Goal: Task Accomplishment & Management: Manage account settings

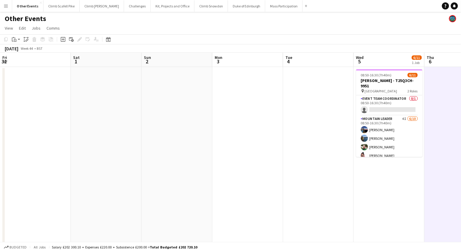
scroll to position [0, 204]
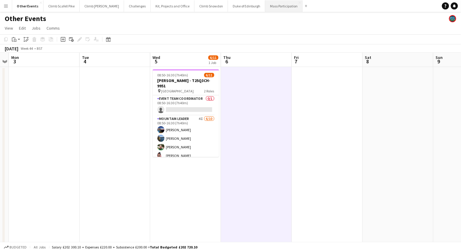
click at [267, 4] on button "Mass Participation Close" at bounding box center [283, 6] width 37 height 12
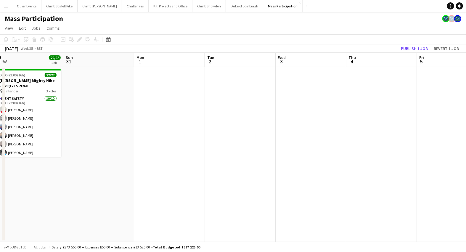
drag, startPoint x: 396, startPoint y: 179, endPoint x: 236, endPoint y: 183, distance: 160.3
click at [177, 186] on app-calendar-viewport "Wed 27 Thu 28 Fri 29 2/2 1 Job Sat 30 22/22 1 Job Sun 31 Mon 1 Tue 2 Wed 3 Thu …" at bounding box center [233, 147] width 466 height 189
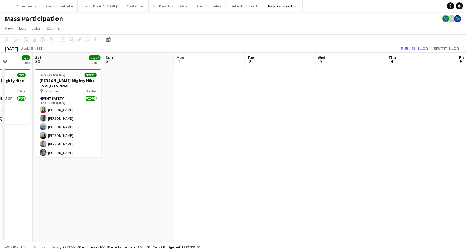
drag, startPoint x: 228, startPoint y: 153, endPoint x: 137, endPoint y: 179, distance: 95.3
click at [126, 179] on app-calendar-viewport "Tue 26 Wed 27 Thu 28 Fri 29 2/2 1 Job Sat 30 22/22 1 Job Sun 31 Mon 1 Tue 2 Wed…" at bounding box center [233, 147] width 466 height 189
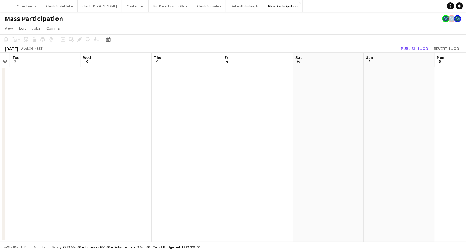
drag, startPoint x: 308, startPoint y: 159, endPoint x: 366, endPoint y: 143, distance: 60.2
click at [107, 171] on app-calendar-viewport "Sat 30 22/22 1 Job Sun 31 Mon 1 Tue 2 Wed 3 Thu 4 Fri 5 Sat 6 Sun 7 Mon 8 Tue 9…" at bounding box center [233, 147] width 466 height 189
drag, startPoint x: 209, startPoint y: 152, endPoint x: 108, endPoint y: 177, distance: 104.2
click at [97, 177] on app-calendar-viewport "Sun 31 Mon 1 Tue 2 Wed 3 Thu 4 Fri 5 Sat 6 Sun 7 Mon 8 Tue 9 Wed 10 Thu 11" at bounding box center [233, 147] width 466 height 189
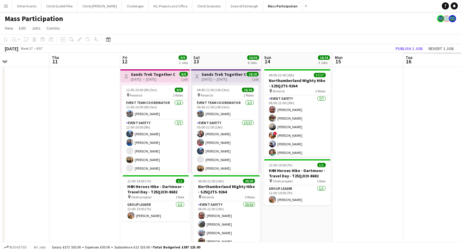
drag, startPoint x: 358, startPoint y: 147, endPoint x: 264, endPoint y: 153, distance: 94.7
click at [85, 174] on app-calendar-viewport "Sat 6 Sun 7 Mon 8 Tue 9 Wed 10 Thu 11 Fri 12 9/9 2 Jobs Sat 13 56/56 4 Jobs Sun…" at bounding box center [230, 254] width 461 height 402
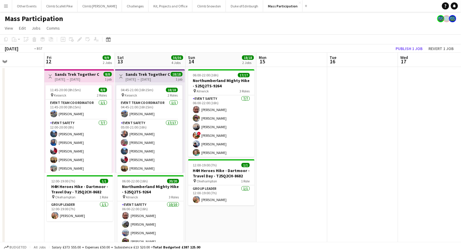
drag, startPoint x: 316, startPoint y: 131, endPoint x: 123, endPoint y: 161, distance: 195.4
click at [91, 158] on app-calendar-viewport "Mon 8 Tue 9 Wed 10 Thu 11 Fri 12 9/9 2 Jobs Sat 13 56/56 4 Jobs Sun 14 18/18 2 …" at bounding box center [230, 254] width 461 height 402
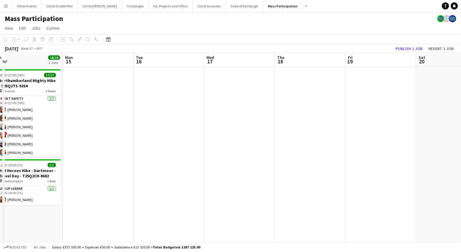
drag, startPoint x: 122, startPoint y: 153, endPoint x: 117, endPoint y: 156, distance: 6.0
click at [115, 155] on app-calendar-viewport "Fri 12 9/9 2 Jobs Sat 13 56/56 4 Jobs Sun 14 18/18 2 Jobs Mon 15 Tue 16 Wed 17 …" at bounding box center [230, 254] width 461 height 402
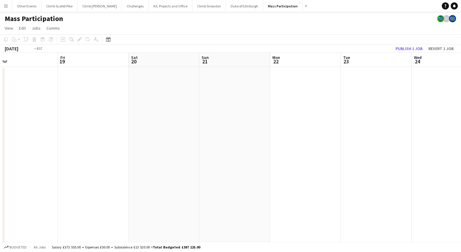
drag, startPoint x: 398, startPoint y: 125, endPoint x: 259, endPoint y: 140, distance: 140.1
click at [107, 158] on app-calendar-viewport "Tue 16 Wed 17 Thu 18 Fri 19 Sat 20 Sun 21 Mon 22 Tue 23 Wed 24 Thu 25 Fri 26 Sa…" at bounding box center [230, 254] width 461 height 402
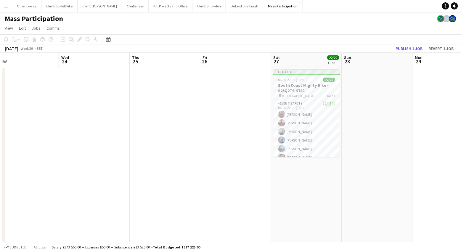
scroll to position [0, 207]
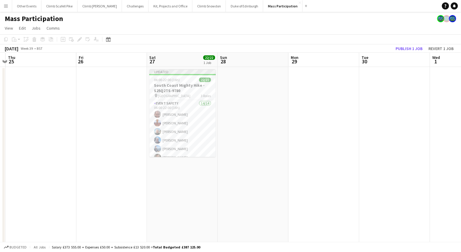
drag, startPoint x: 403, startPoint y: 119, endPoint x: 278, endPoint y: 129, distance: 124.5
click at [278, 129] on app-calendar-viewport "Mon 22 Tue 23 Wed 24 Thu 25 Fri 26 Sat 27 22/22 1 Job Sun 28 Mon 29 Tue 30 Wed …" at bounding box center [230, 254] width 461 height 402
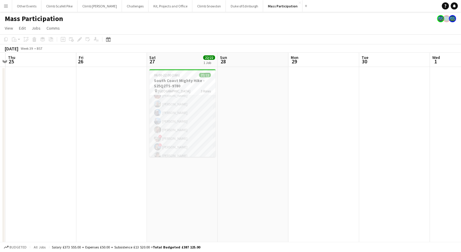
scroll to position [0, 0]
click at [197, 135] on app-card-role "Event Safety 14/14 06:00-22:00 (16h) [PERSON_NAME] [PERSON_NAME] [PERSON_NAME] …" at bounding box center [183, 162] width 66 height 134
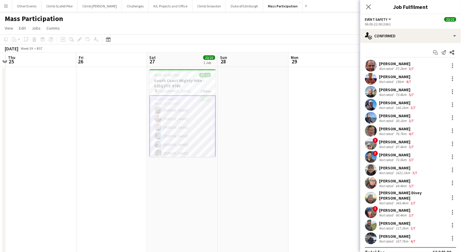
click at [374, 65] on app-user-avatar at bounding box center [371, 66] width 12 height 12
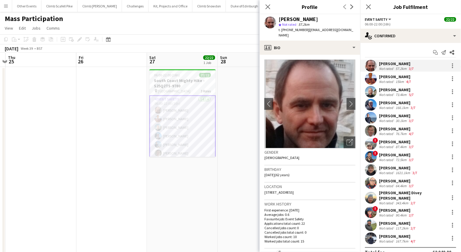
click at [372, 76] on app-user-avatar at bounding box center [371, 79] width 12 height 12
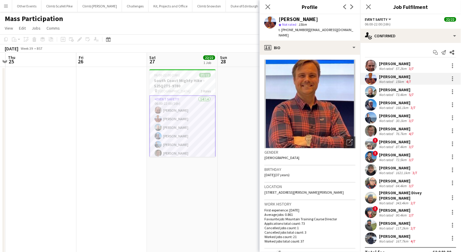
click at [374, 92] on app-user-avatar at bounding box center [371, 92] width 12 height 12
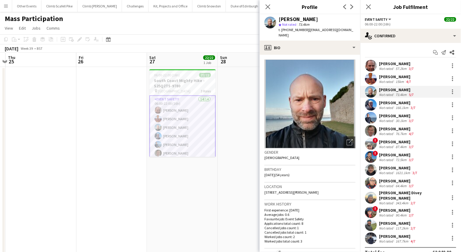
click at [373, 104] on app-user-avatar at bounding box center [371, 105] width 12 height 12
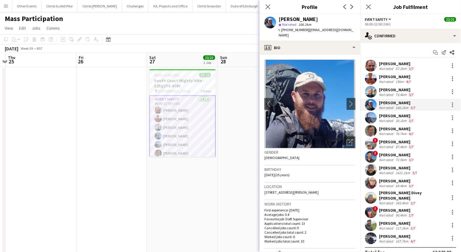
click at [373, 116] on app-user-avatar at bounding box center [371, 118] width 12 height 12
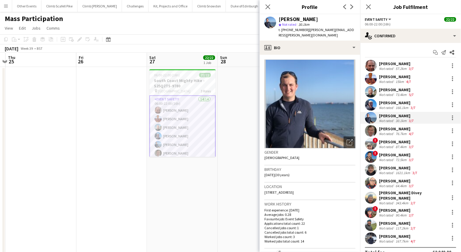
click at [372, 127] on app-user-avatar at bounding box center [371, 131] width 12 height 12
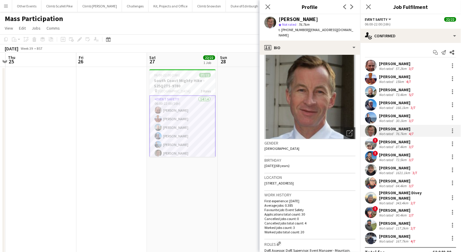
scroll to position [11, 0]
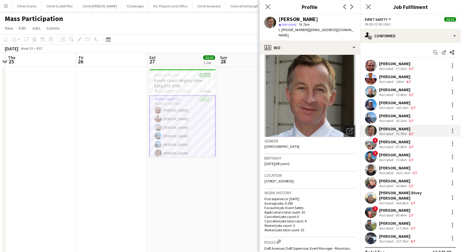
click at [369, 143] on app-user-avatar at bounding box center [371, 144] width 12 height 12
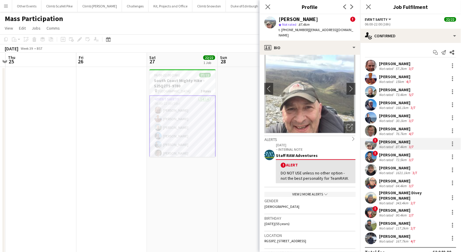
scroll to position [49, 0]
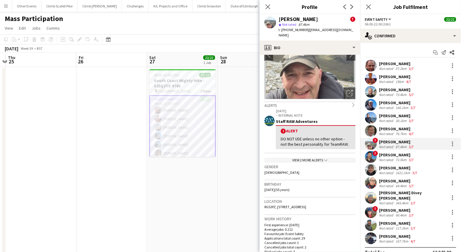
click at [373, 157] on app-user-avatar at bounding box center [371, 157] width 12 height 12
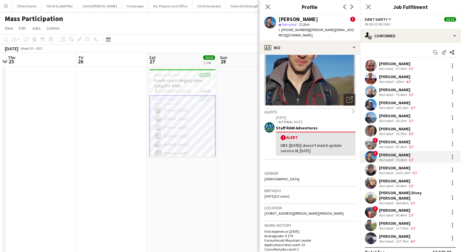
scroll to position [49, 0]
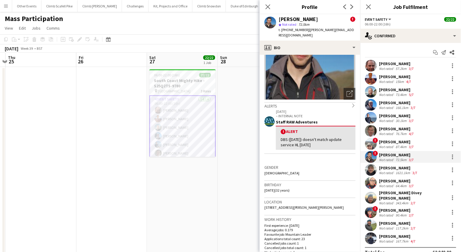
click at [373, 172] on app-user-avatar at bounding box center [371, 170] width 12 height 12
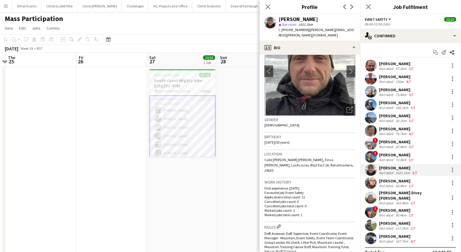
scroll to position [44, 0]
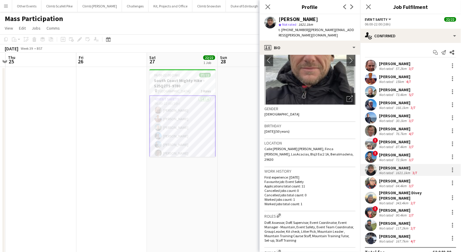
click at [371, 183] on app-user-avatar at bounding box center [371, 183] width 12 height 12
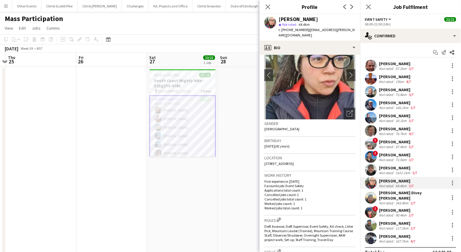
scroll to position [39, 0]
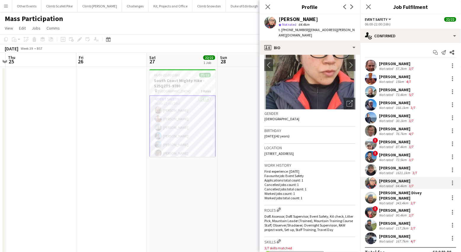
click at [371, 192] on app-user-avatar at bounding box center [371, 198] width 12 height 12
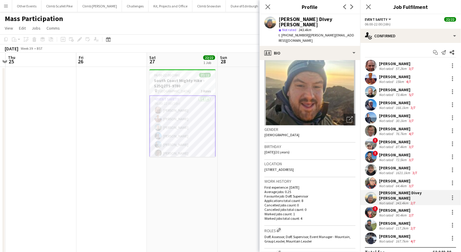
scroll to position [38, 0]
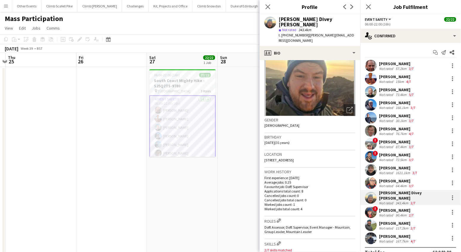
click at [371, 75] on app-user-avatar at bounding box center [371, 79] width 12 height 12
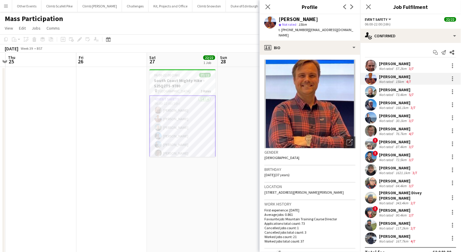
click at [371, 182] on app-user-avatar at bounding box center [371, 183] width 12 height 12
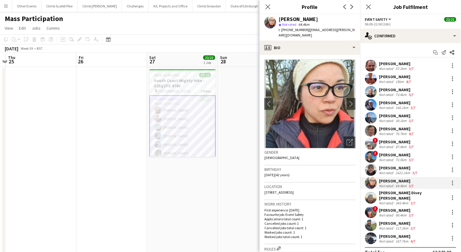
click at [374, 196] on app-user-avatar at bounding box center [371, 198] width 12 height 12
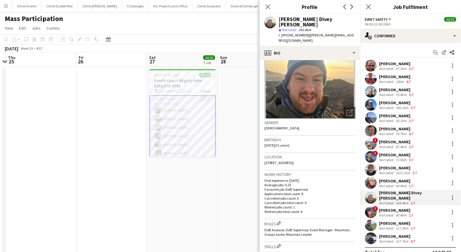
scroll to position [36, 0]
click at [371, 207] on app-user-avatar at bounding box center [371, 212] width 12 height 12
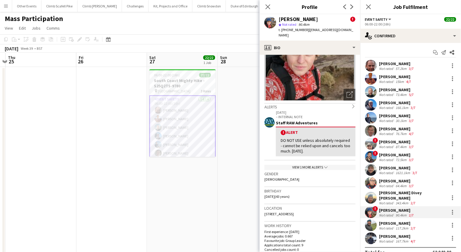
scroll to position [55, 0]
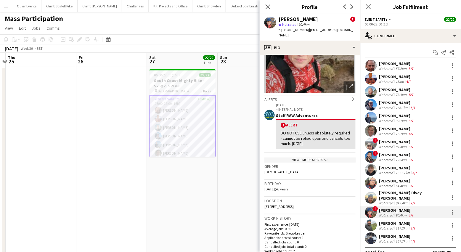
click at [371, 222] on app-user-avatar at bounding box center [371, 226] width 12 height 12
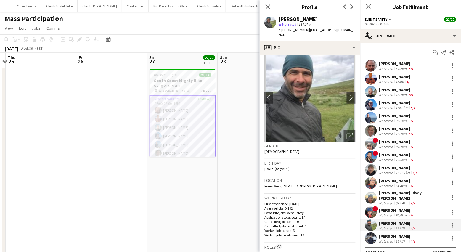
scroll to position [15, 0]
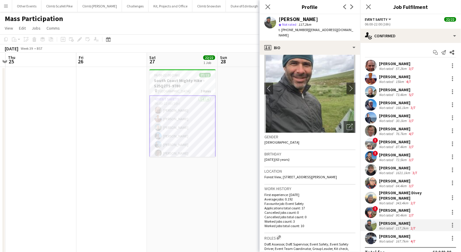
click at [373, 233] on app-user-avatar at bounding box center [371, 239] width 12 height 12
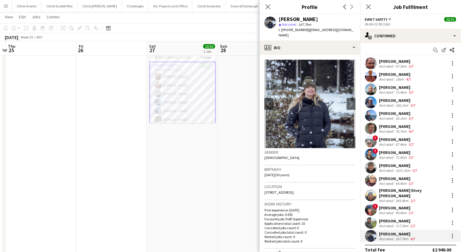
scroll to position [0, 0]
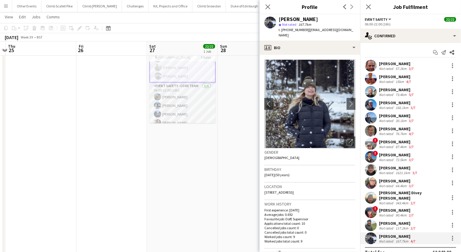
click at [190, 96] on app-card-role "Event Safety - Core Team [DATE] 06:00-22:00 (16h) [PERSON_NAME] [PERSON_NAME] […" at bounding box center [183, 114] width 66 height 63
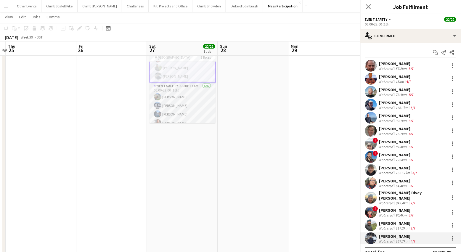
scroll to position [113, 0]
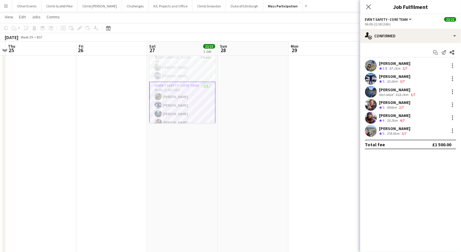
click at [372, 66] on app-user-avatar at bounding box center [371, 66] width 12 height 12
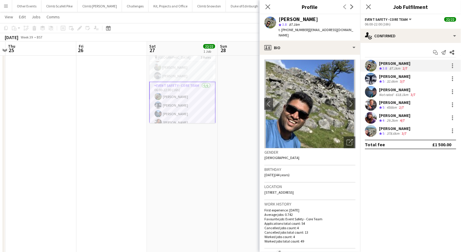
click at [374, 78] on app-user-avatar at bounding box center [371, 79] width 12 height 12
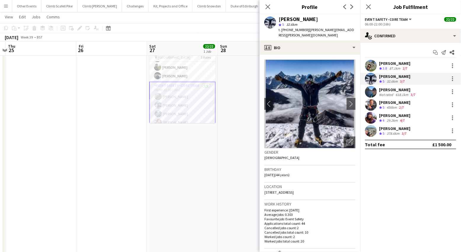
click at [372, 94] on app-user-avatar at bounding box center [371, 92] width 12 height 12
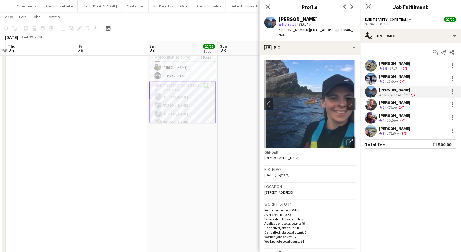
click at [371, 103] on app-user-avatar at bounding box center [371, 105] width 12 height 12
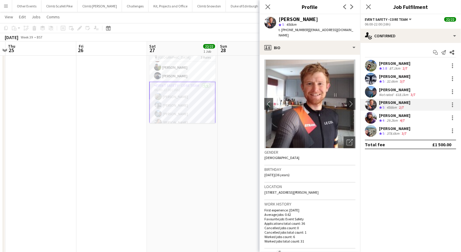
click at [371, 116] on app-user-avatar at bounding box center [371, 118] width 12 height 12
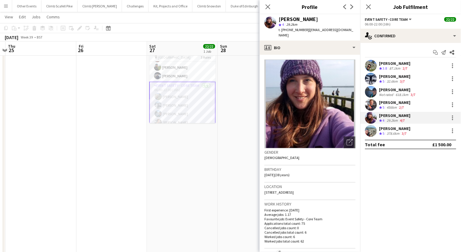
click at [230, 162] on app-date-cell at bounding box center [253, 227] width 71 height 388
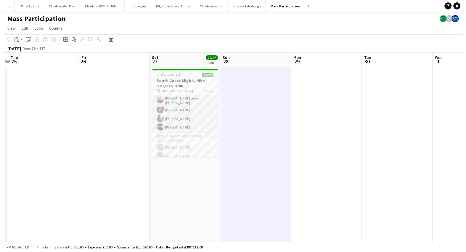
scroll to position [4, 0]
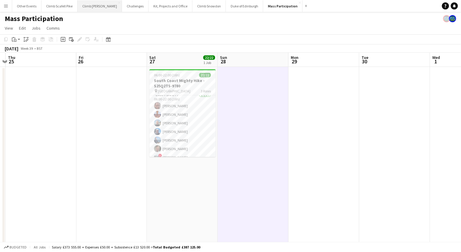
click at [84, 4] on button "Climb [PERSON_NAME] Close" at bounding box center [100, 6] width 44 height 12
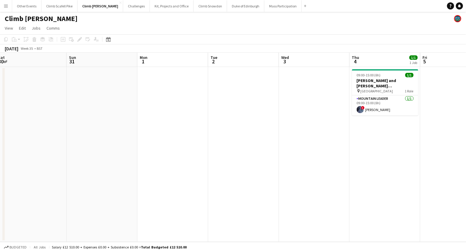
drag, startPoint x: 401, startPoint y: 170, endPoint x: 232, endPoint y: 175, distance: 169.2
click at [182, 177] on app-calendar-viewport "Wed 27 Thu 28 Fri 29 Sat 30 Sun 31 Mon 1 Tue 2 Wed 3 Thu 4 1/1 1 Job Fri 5 Sat …" at bounding box center [233, 147] width 466 height 189
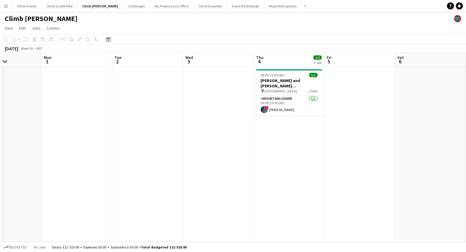
scroll to position [0, 253]
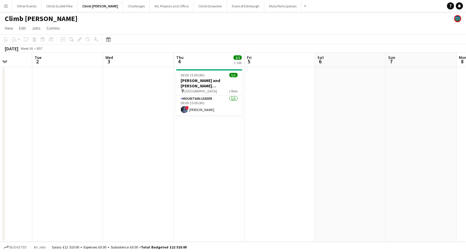
drag, startPoint x: 381, startPoint y: 167, endPoint x: 206, endPoint y: 177, distance: 175.7
click at [206, 177] on app-calendar-viewport "Fri 29 Sat 30 Sun 31 Mon 1 Tue 2 Wed 3 Thu 4 1/1 1 Job Fri 5 Sat 6 Sun 7 Mon 8 …" at bounding box center [233, 147] width 466 height 189
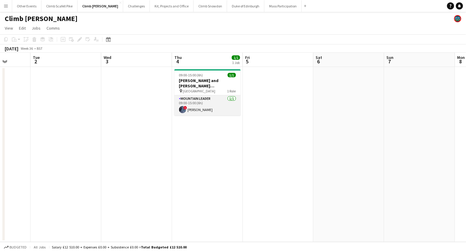
click at [194, 109] on app-card-role "Mountain Leader [DATE] 09:00-15:00 (6h) ! [PERSON_NAME]" at bounding box center [207, 105] width 66 height 20
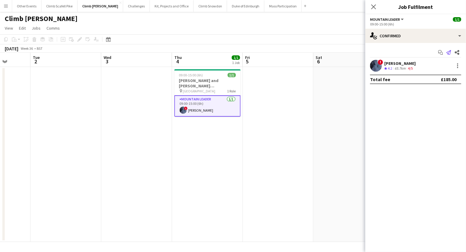
click at [450, 53] on icon "Send notification" at bounding box center [449, 52] width 5 height 5
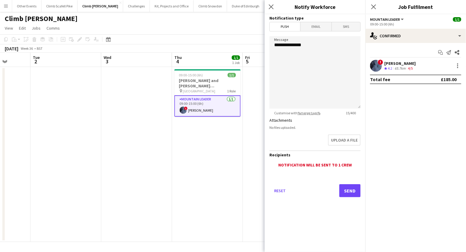
click at [322, 30] on span "Email" at bounding box center [316, 26] width 31 height 9
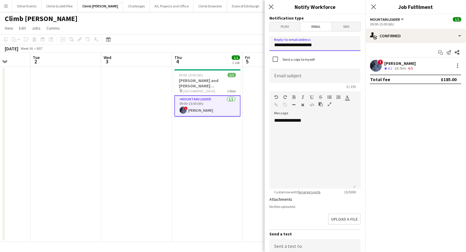
drag, startPoint x: 320, startPoint y: 45, endPoint x: 270, endPoint y: 45, distance: 49.5
click at [270, 45] on input "**********" at bounding box center [315, 43] width 91 height 15
type input "**********"
click at [296, 74] on input at bounding box center [315, 75] width 91 height 15
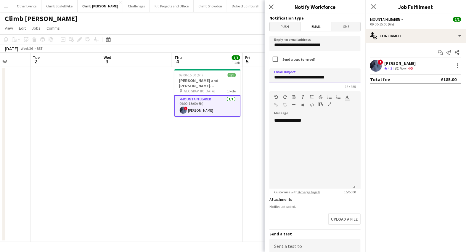
type input "**********"
click at [310, 132] on div "**********" at bounding box center [313, 153] width 86 height 71
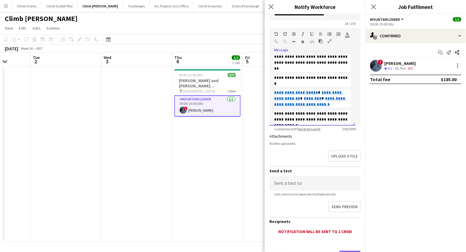
scroll to position [89, 0]
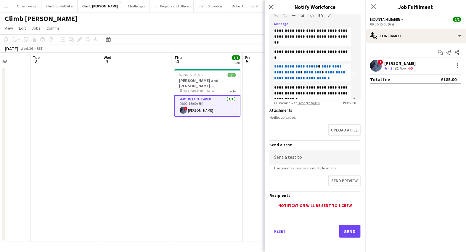
drag, startPoint x: 345, startPoint y: 220, endPoint x: 345, endPoint y: 224, distance: 4.8
click at [345, 222] on div "Reset Send" at bounding box center [315, 233] width 91 height 41
click at [345, 226] on button "Send" at bounding box center [349, 231] width 21 height 13
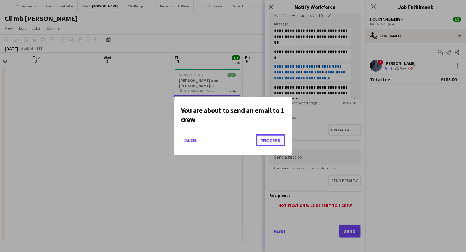
click at [273, 139] on button "Proceed" at bounding box center [270, 140] width 29 height 12
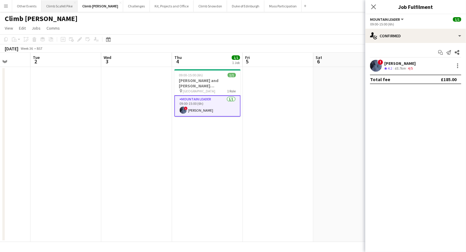
click at [71, 7] on button "Climb Scafell Pike Close" at bounding box center [59, 6] width 36 height 12
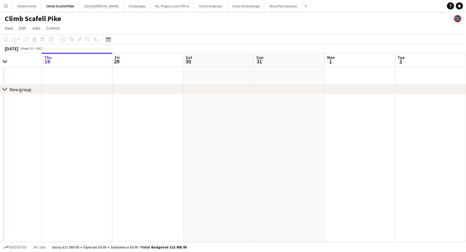
drag, startPoint x: 344, startPoint y: 165, endPoint x: 139, endPoint y: 175, distance: 205.0
click at [108, 172] on app-calendar-viewport "Mon 25 Tue 26 Wed 27 Thu 28 Fri 29 Sat 30 Sun 31 Mon 1 Tue 2 Wed 3 Thu 4 Fri 5" at bounding box center [233, 147] width 466 height 189
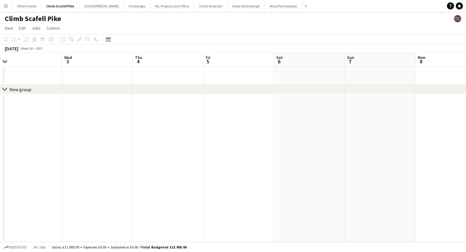
drag, startPoint x: 166, startPoint y: 171, endPoint x: 254, endPoint y: 172, distance: 87.1
click at [145, 172] on app-calendar-viewport "Fri 29 Sat 30 Sun 31 Mon 1 Tue 2 Wed 3 Thu 4 Fri 5 Sat 6 Sun 7 Mon 8 Tue 9" at bounding box center [233, 147] width 466 height 189
drag, startPoint x: 362, startPoint y: 170, endPoint x: 71, endPoint y: 173, distance: 291.5
click at [67, 171] on app-calendar-viewport "Sun 31 Mon 1 Tue 2 Wed 3 Thu 4 Fri 5 Sat 6 Sun 7 Mon 8 Tue 9 Wed 10 Thu 11" at bounding box center [233, 147] width 466 height 189
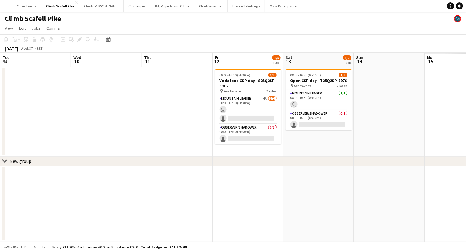
drag, startPoint x: 129, startPoint y: 177, endPoint x: 203, endPoint y: 181, distance: 74.2
click at [123, 177] on app-calendar-viewport "Sat 6 Sun 7 Mon 8 Tue 9 Wed 10 Thu 11 Fri 12 1/3 1 Job Sat 13 1/2 1 Job Sun 14 …" at bounding box center [233, 147] width 466 height 189
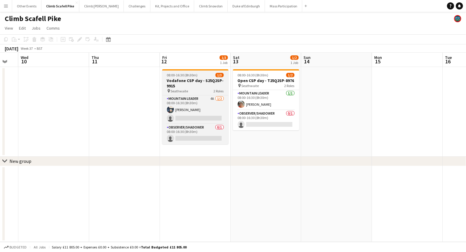
click at [194, 81] on h3 "Vodafone CSP day - S25Q2SP-9915" at bounding box center [195, 83] width 66 height 11
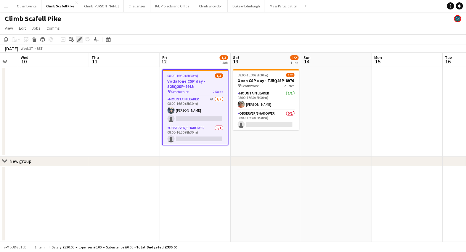
click at [79, 39] on icon at bounding box center [79, 39] width 3 height 3
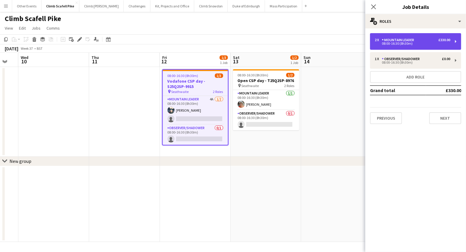
click at [403, 42] on div "08:00-16:30 (8h30m)" at bounding box center [413, 43] width 76 height 3
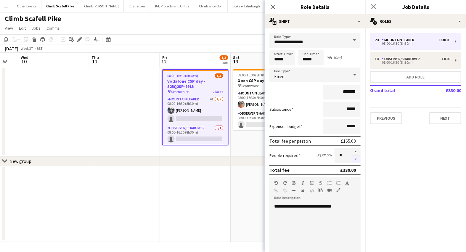
click at [354, 156] on button "button" at bounding box center [355, 159] width 9 height 7
type input "*"
click at [231, 202] on app-date-cell at bounding box center [266, 204] width 71 height 76
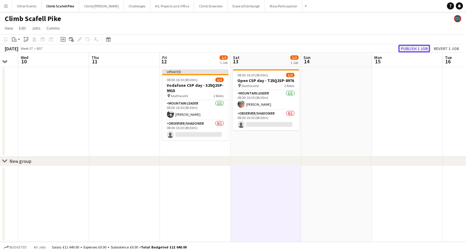
click at [425, 47] on button "Publish 1 job" at bounding box center [415, 49] width 32 height 8
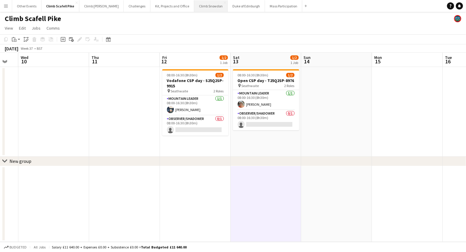
click at [194, 4] on button "Climb Snowdon Close" at bounding box center [210, 6] width 33 height 12
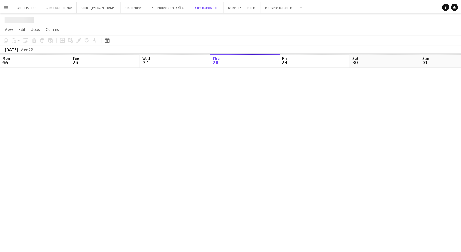
scroll to position [0, 141]
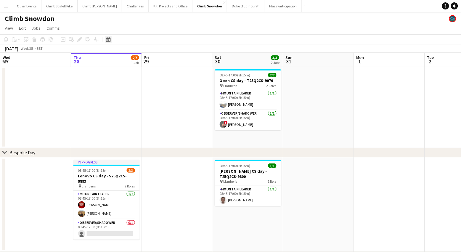
click at [109, 40] on icon "Date picker" at bounding box center [108, 39] width 5 height 5
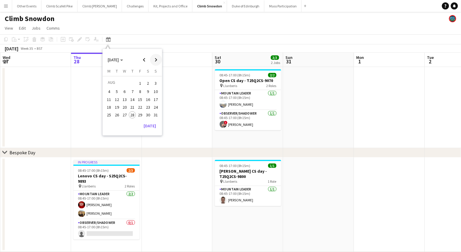
click at [154, 59] on span "Next month" at bounding box center [156, 60] width 12 height 12
click at [155, 104] on span "19" at bounding box center [155, 105] width 7 height 7
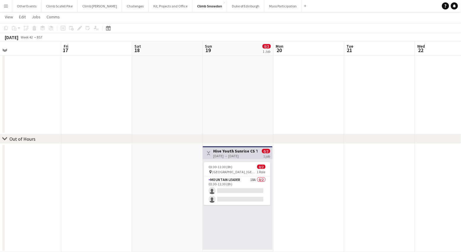
scroll to position [0, 147]
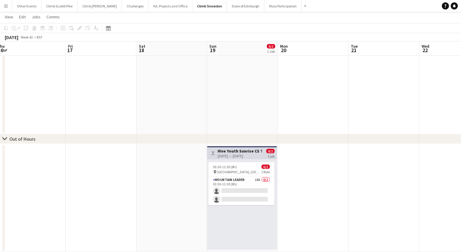
drag, startPoint x: 245, startPoint y: 216, endPoint x: 283, endPoint y: 210, distance: 38.7
click at [283, 210] on app-calendar-viewport "Tue 14 Wed 15 Thu 16 Fri 17 Sat 18 Sun 19 0/2 1 Job Mon 20 Tue 21 Wed 22 Thu 23…" at bounding box center [230, 76] width 461 height 354
click at [316, 191] on app-date-cell at bounding box center [313, 198] width 71 height 108
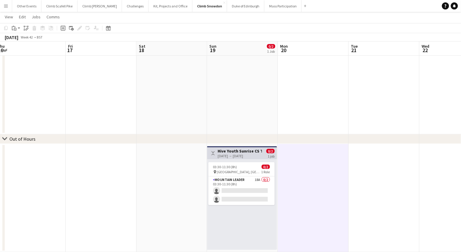
click at [213, 153] on app-icon "Toggle View" at bounding box center [213, 153] width 4 height 4
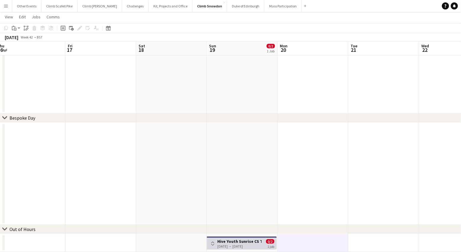
scroll to position [34, 0]
click at [212, 244] on app-icon "Toggle View" at bounding box center [213, 244] width 4 height 4
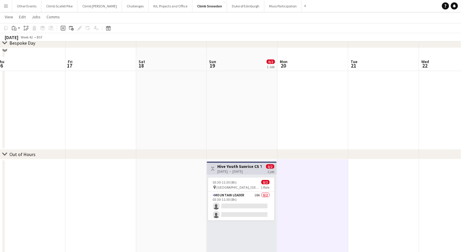
scroll to position [124, 0]
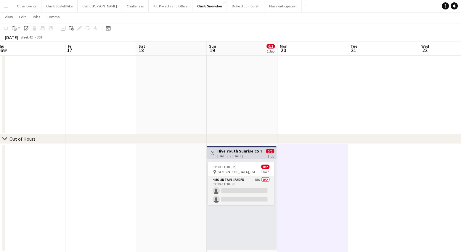
click at [249, 184] on app-card-role "Mountain Leader 18A 0/2 03:30-11:30 (8h) single-neutral-actions single-neutral-…" at bounding box center [241, 191] width 66 height 29
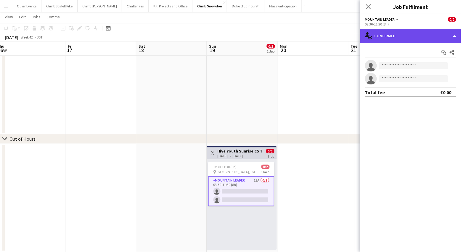
click at [404, 41] on div "single-neutral-actions-check-2 Confirmed" at bounding box center [411, 36] width 101 height 14
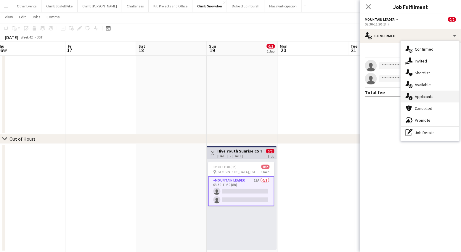
click at [427, 97] on div "single-neutral-actions-information Applicants" at bounding box center [430, 97] width 59 height 12
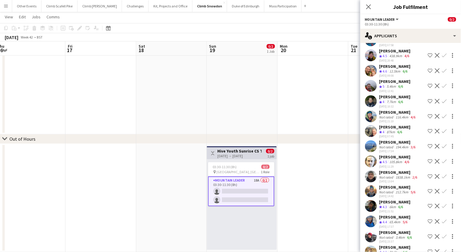
scroll to position [0, 0]
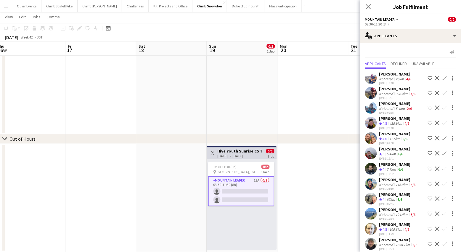
click at [322, 192] on app-date-cell at bounding box center [313, 198] width 71 height 108
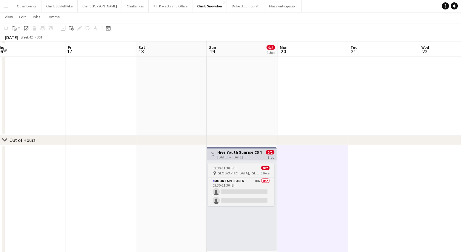
scroll to position [123, 0]
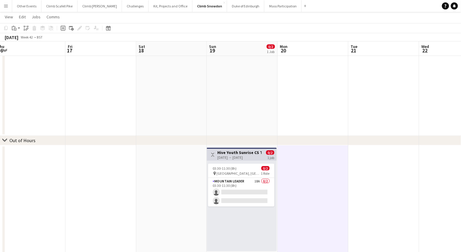
click at [227, 153] on h3 "Hive Youth Sunrise CS T25Q3CS-9802" at bounding box center [240, 152] width 44 height 5
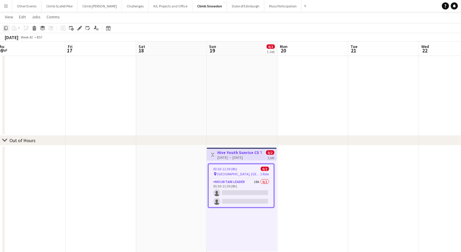
click at [7, 30] on icon "Copy" at bounding box center [6, 28] width 5 height 5
click at [234, 223] on div "03:30-11:30 (8h) 0/2 pin [GEOGRAPHIC_DATA], [GEOGRAPHIC_DATA] 1 Role Mountain L…" at bounding box center [242, 206] width 70 height 91
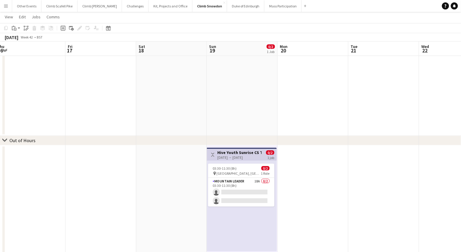
scroll to position [0, 147]
click at [19, 30] on app-action-btn "Paste" at bounding box center [16, 28] width 11 height 7
click at [18, 39] on link "Paste Command V" at bounding box center [39, 39] width 47 height 5
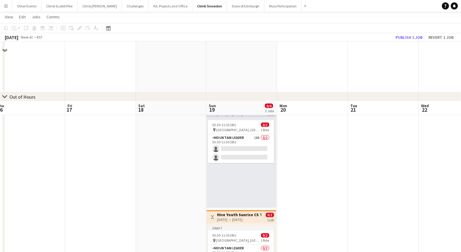
scroll to position [230, 0]
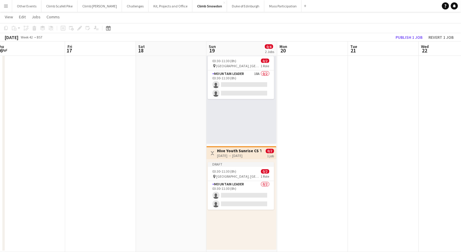
click at [229, 154] on div "[DATE] → [DATE]" at bounding box center [239, 156] width 44 height 4
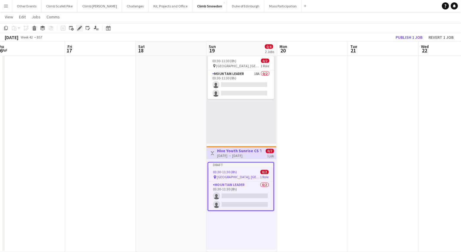
click at [77, 28] on icon "Edit" at bounding box center [79, 28] width 5 height 5
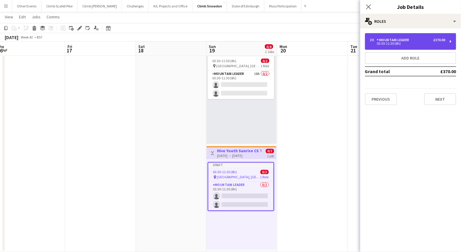
click at [408, 40] on div "Mountain Leader" at bounding box center [394, 40] width 35 height 4
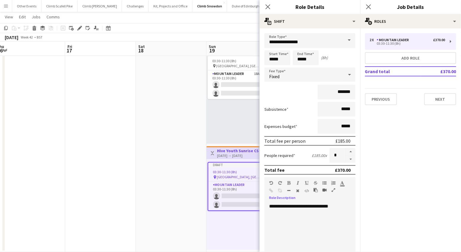
click at [295, 205] on div "**********" at bounding box center [307, 207] width 77 height 6
drag, startPoint x: 283, startPoint y: 204, endPoint x: 270, endPoint y: 204, distance: 13.3
click at [270, 204] on div "**********" at bounding box center [307, 207] width 77 height 6
click at [320, 223] on div "**********" at bounding box center [310, 239] width 91 height 71
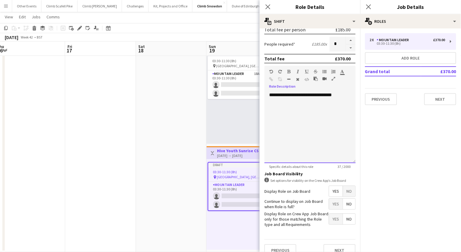
scroll to position [118, 0]
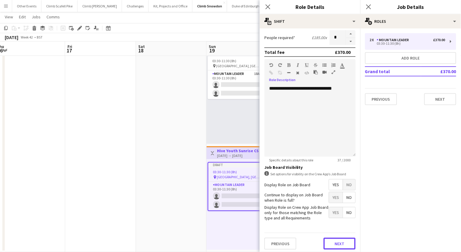
click at [340, 243] on button "Next" at bounding box center [340, 244] width 32 height 12
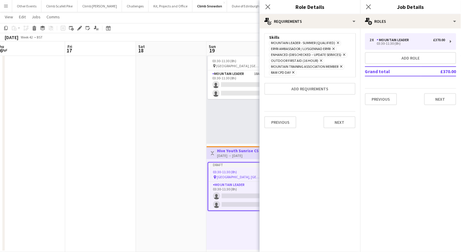
scroll to position [0, 0]
click at [340, 126] on button "Next" at bounding box center [340, 122] width 32 height 12
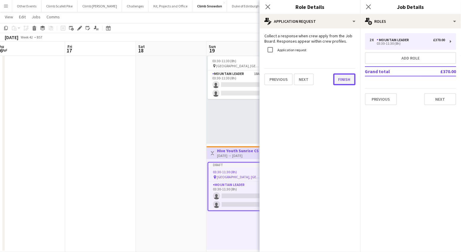
click at [343, 78] on button "Finish" at bounding box center [345, 79] width 22 height 12
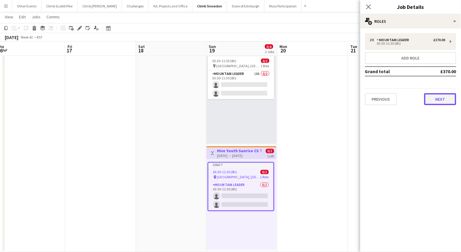
click at [445, 100] on button "Next" at bounding box center [440, 99] width 32 height 12
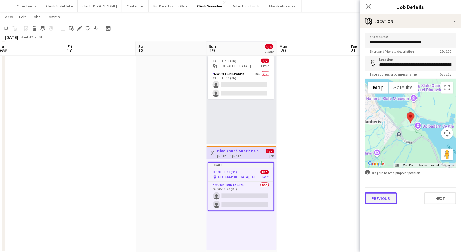
click at [385, 198] on button "Previous" at bounding box center [381, 199] width 32 height 12
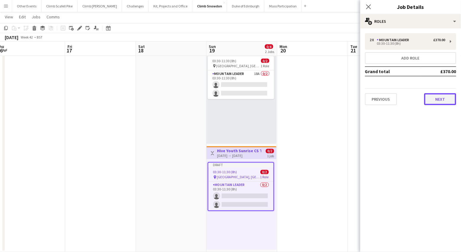
click at [436, 99] on button "Next" at bounding box center [440, 99] width 32 height 12
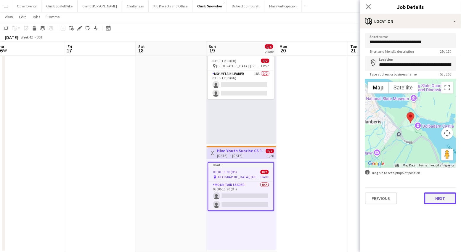
click at [446, 197] on button "Next" at bounding box center [440, 199] width 32 height 12
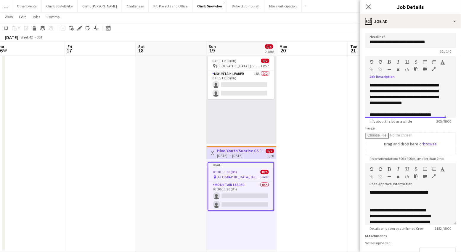
click at [413, 113] on div "**********" at bounding box center [405, 100] width 81 height 36
drag, startPoint x: 393, startPoint y: 97, endPoint x: 381, endPoint y: 112, distance: 19.2
click at [381, 112] on div "**********" at bounding box center [405, 100] width 81 height 36
click at [426, 109] on div "**********" at bounding box center [408, 100] width 86 height 36
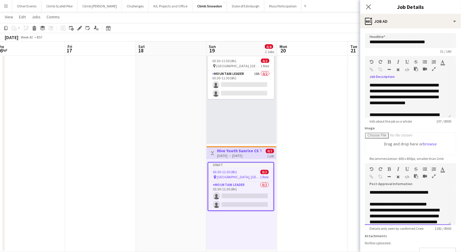
click at [416, 209] on p "**********" at bounding box center [406, 219] width 72 height 24
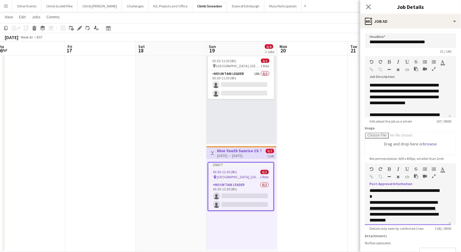
scroll to position [45, 0]
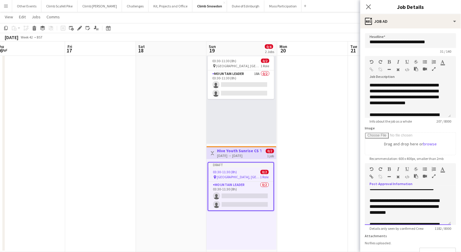
drag, startPoint x: 370, startPoint y: 201, endPoint x: 406, endPoint y: 212, distance: 37.5
click at [406, 212] on div "**********" at bounding box center [408, 208] width 86 height 36
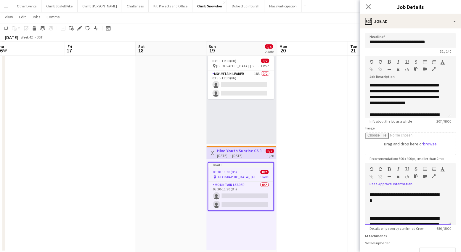
scroll to position [39, 0]
drag, startPoint x: 405, startPoint y: 201, endPoint x: 400, endPoint y: 200, distance: 5.0
click at [405, 201] on p "**********" at bounding box center [406, 199] width 72 height 12
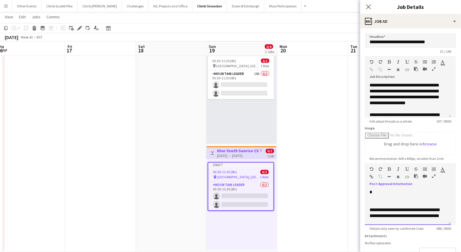
drag, startPoint x: 370, startPoint y: 205, endPoint x: 385, endPoint y: 205, distance: 14.5
click at [385, 205] on div "**********" at bounding box center [408, 208] width 86 height 36
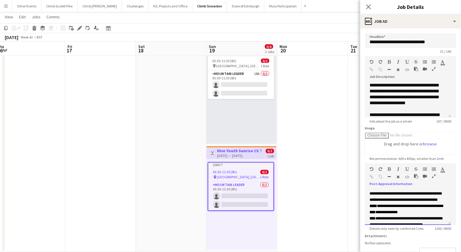
scroll to position [0, 0]
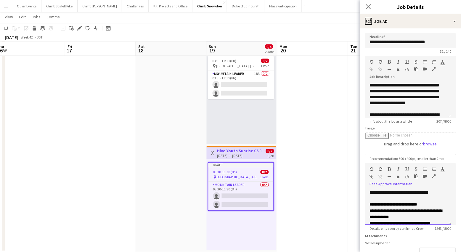
drag, startPoint x: 441, startPoint y: 193, endPoint x: 363, endPoint y: 193, distance: 78.2
click at [360, 193] on body "Menu Boards Boards Boards All jobs Status Workforce Workforce My Workforce Recr…" at bounding box center [230, 11] width 461 height 483
click at [370, 203] on strong "**********" at bounding box center [393, 205] width 47 height 4
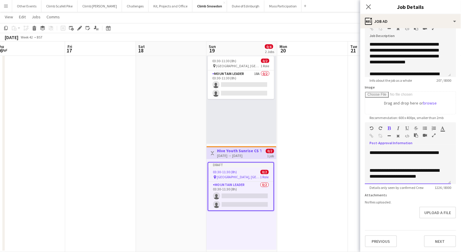
scroll to position [44, 0]
click at [439, 243] on button "Next" at bounding box center [440, 241] width 32 height 12
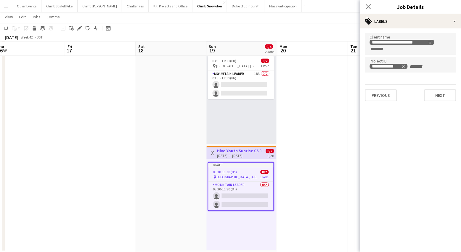
scroll to position [0, 0]
click at [404, 66] on icon "Remove tag" at bounding box center [404, 67] width 4 height 4
click at [431, 43] on icon "Remove tag" at bounding box center [430, 42] width 3 height 3
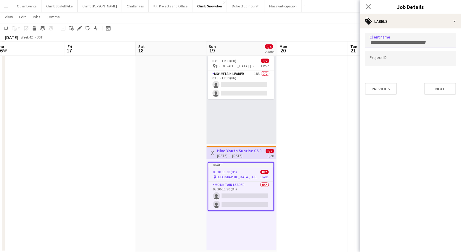
click at [403, 41] on input "Type to search client labels..." at bounding box center [411, 42] width 82 height 5
type input "**********"
click at [389, 57] on input "Type to search project ID labels..." at bounding box center [411, 58] width 82 height 5
click at [408, 66] on div at bounding box center [410, 68] width 91 height 4
click at [409, 57] on input "Type to search project ID labels..." at bounding box center [411, 58] width 82 height 5
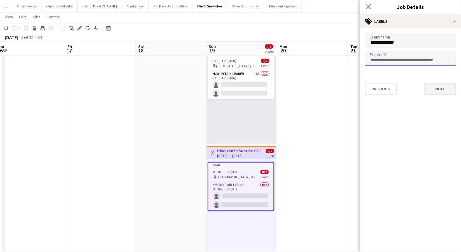
paste input "**********"
type input "**********"
click at [439, 86] on button "Next" at bounding box center [440, 89] width 32 height 12
type input "*******"
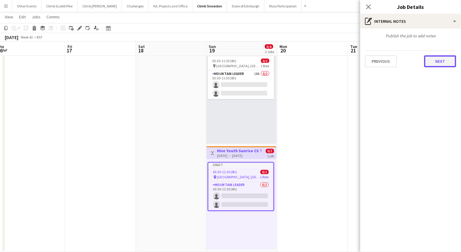
click at [445, 58] on button "Next" at bounding box center [440, 61] width 32 height 12
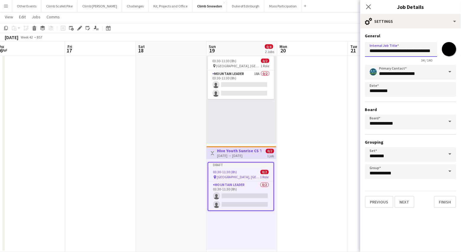
scroll to position [0, 10]
drag, startPoint x: 415, startPoint y: 52, endPoint x: 462, endPoint y: 51, distance: 47.1
click at [461, 51] on html "Menu Boards Boards Boards All jobs Status Workforce Workforce My Workforce Recr…" at bounding box center [230, 11] width 461 height 483
paste input "text"
click at [384, 52] on input "**********" at bounding box center [401, 49] width 72 height 15
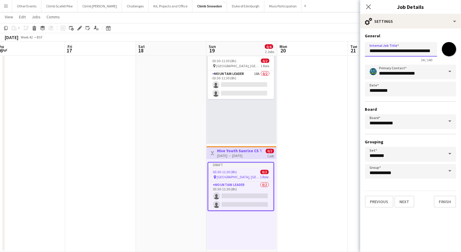
scroll to position [0, 0]
drag, startPoint x: 381, startPoint y: 52, endPoint x: 364, endPoint y: 51, distance: 16.9
click at [364, 51] on form "**********" at bounding box center [411, 120] width 101 height 174
type input "**********"
click at [404, 201] on button "Next" at bounding box center [405, 202] width 20 height 12
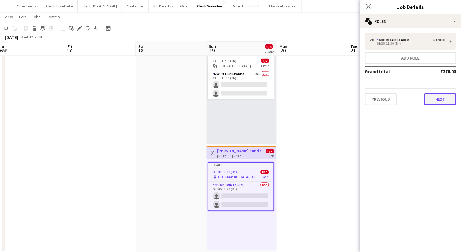
click at [436, 99] on button "Next" at bounding box center [440, 99] width 32 height 12
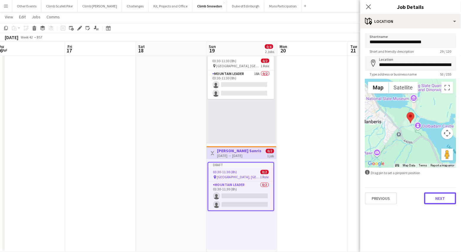
drag, startPoint x: 444, startPoint y: 199, endPoint x: 428, endPoint y: 190, distance: 18.2
click at [444, 199] on button "Next" at bounding box center [440, 199] width 32 height 12
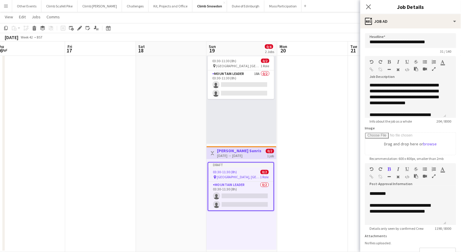
scroll to position [219, 0]
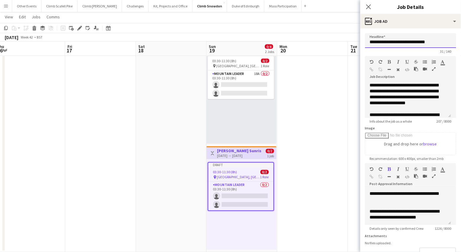
click at [442, 43] on input "**********" at bounding box center [410, 40] width 91 height 15
drag, startPoint x: 435, startPoint y: 43, endPoint x: 408, endPoint y: 43, distance: 26.7
click at [408, 43] on input "**********" at bounding box center [410, 40] width 91 height 15
paste input "text"
drag, startPoint x: 385, startPoint y: 42, endPoint x: 363, endPoint y: 42, distance: 21.6
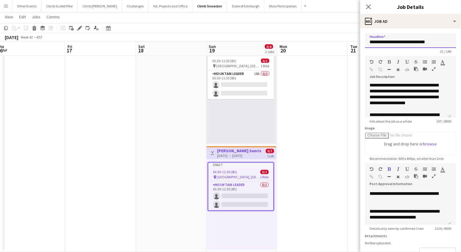
click at [363, 42] on form "**********" at bounding box center [411, 160] width 101 height 255
type input "**********"
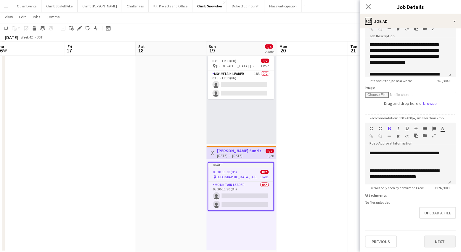
scroll to position [44, 0]
click at [442, 235] on div "Previous Next" at bounding box center [410, 238] width 91 height 17
click at [442, 239] on button "Next" at bounding box center [440, 241] width 32 height 12
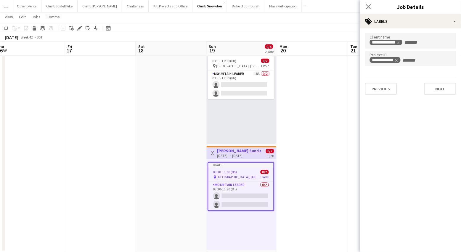
scroll to position [0, 0]
click at [437, 84] on button "Next" at bounding box center [440, 89] width 32 height 12
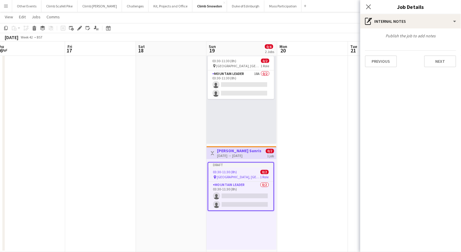
click at [321, 116] on app-date-cell at bounding box center [313, 145] width 71 height 214
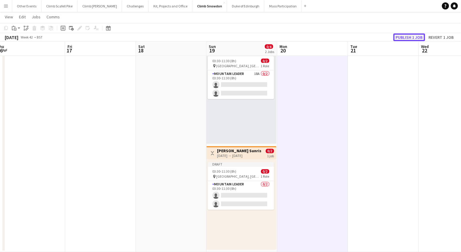
click at [414, 39] on button "Publish 1 job" at bounding box center [410, 37] width 32 height 8
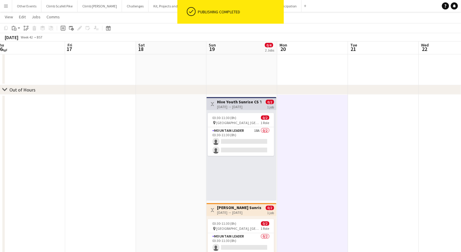
scroll to position [172, 0]
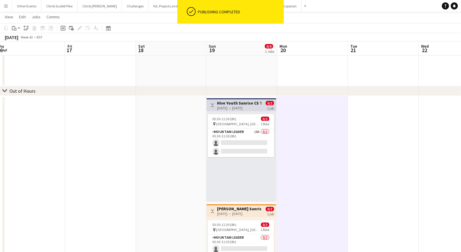
click at [306, 137] on app-date-cell at bounding box center [313, 203] width 71 height 214
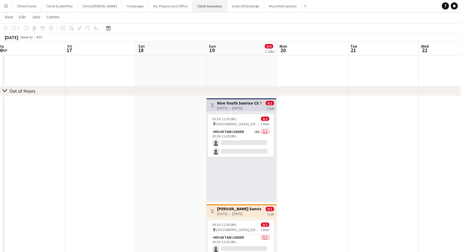
click at [199, 5] on button "Climb Snowdon Close" at bounding box center [210, 6] width 35 height 12
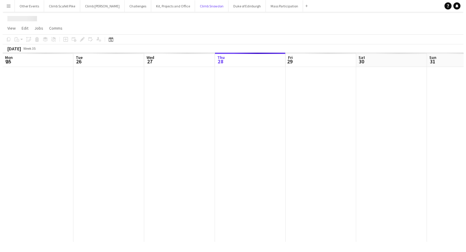
scroll to position [0, 0]
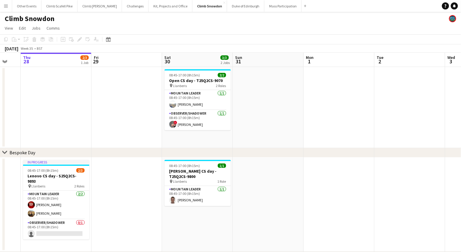
drag, startPoint x: 317, startPoint y: 126, endPoint x: 249, endPoint y: 128, distance: 68.5
click at [122, 127] on app-calendar-viewport "Mon 25 Tue 26 Wed 27 Thu 28 2/3 1 Job Fri 29 Sat 30 3/3 2 Jobs Sun 31 Mon 1 Tue…" at bounding box center [230, 166] width 461 height 226
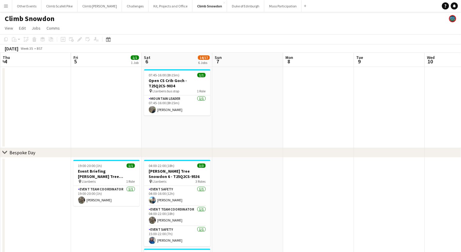
drag, startPoint x: 371, startPoint y: 118, endPoint x: 76, endPoint y: 132, distance: 295.7
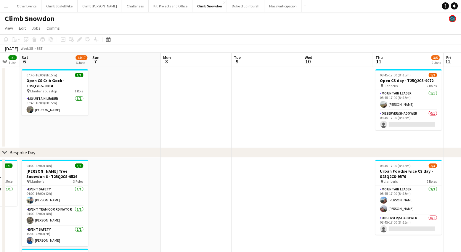
drag, startPoint x: 355, startPoint y: 124, endPoint x: 57, endPoint y: 129, distance: 298.9
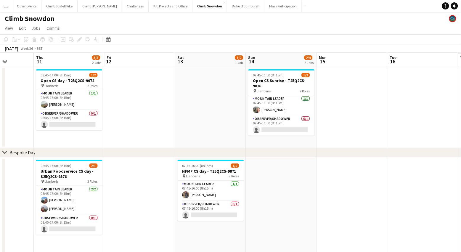
drag, startPoint x: 154, startPoint y: 116, endPoint x: 160, endPoint y: 125, distance: 10.0
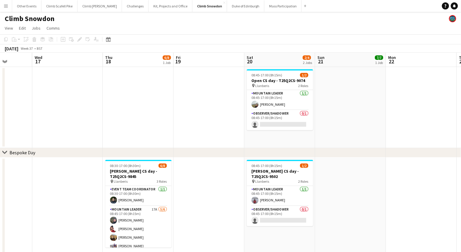
drag, startPoint x: 295, startPoint y: 108, endPoint x: 147, endPoint y: 116, distance: 148.3
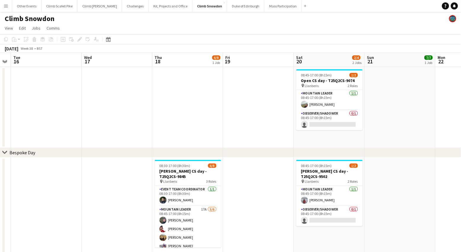
scroll to position [0, 194]
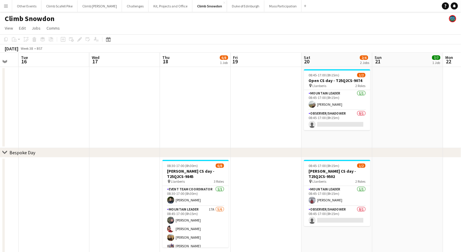
drag, startPoint x: 251, startPoint y: 103, endPoint x: 259, endPoint y: 102, distance: 7.8
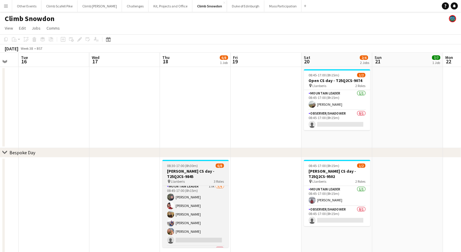
scroll to position [23, 0]
click at [215, 213] on app-card-role "Mountain Leader 17A [DATE] 08:45-17:00 (8h15m) [PERSON_NAME] [PERSON_NAME] [PER…" at bounding box center [196, 215] width 66 height 63
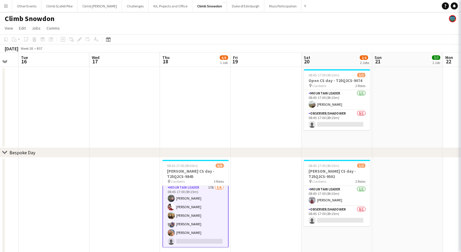
scroll to position [23, 0]
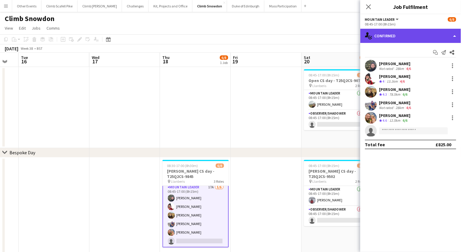
click at [429, 37] on div "single-neutral-actions-check-2 Confirmed" at bounding box center [411, 36] width 101 height 14
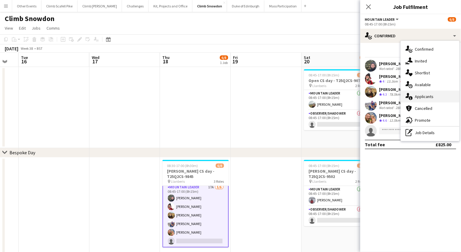
click at [426, 97] on div "single-neutral-actions-information Applicants" at bounding box center [430, 97] width 59 height 12
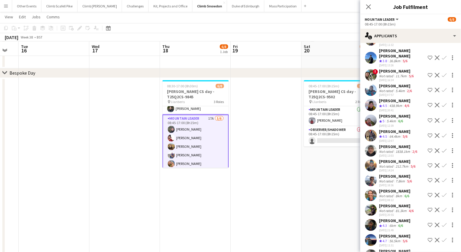
scroll to position [81, 0]
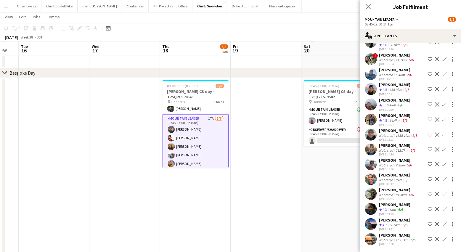
click at [442, 177] on app-icon "Confirm" at bounding box center [444, 179] width 5 height 5
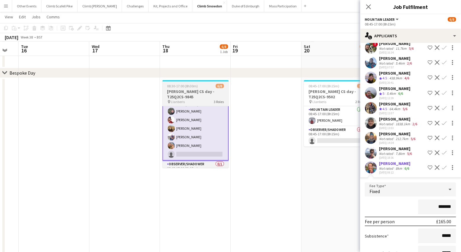
scroll to position [42, 0]
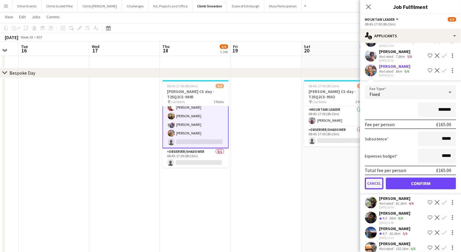
click at [378, 178] on button "Cancel" at bounding box center [374, 184] width 19 height 12
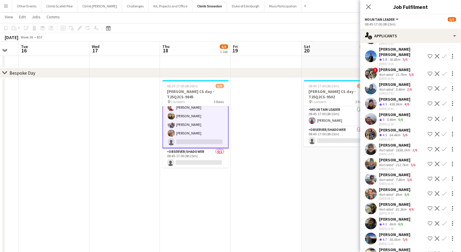
scroll to position [63, 0]
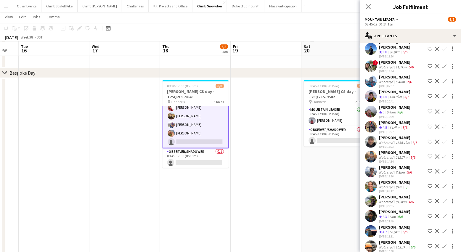
click at [371, 196] on app-user-avatar at bounding box center [371, 201] width 12 height 12
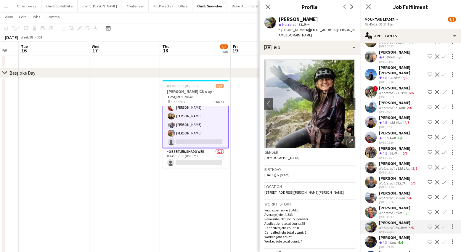
scroll to position [43, 0]
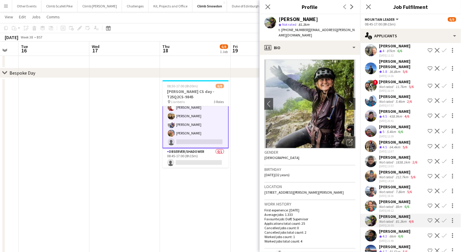
click at [374, 170] on app-user-avatar at bounding box center [371, 176] width 12 height 12
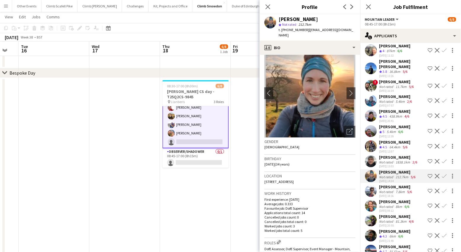
scroll to position [15, 0]
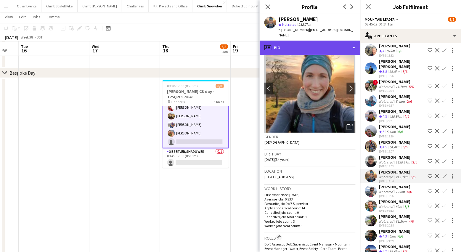
click at [340, 41] on div "profile Bio" at bounding box center [310, 48] width 101 height 14
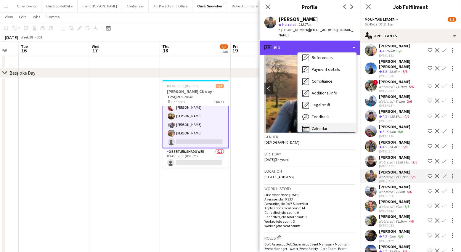
scroll to position [67, 0]
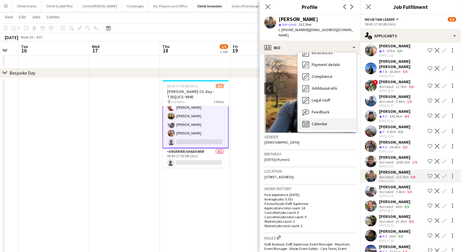
click at [329, 118] on div "Calendar Calendar" at bounding box center [327, 124] width 59 height 12
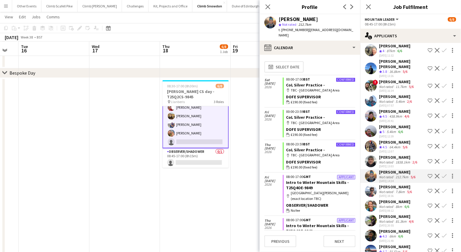
scroll to position [0, 0]
click at [374, 185] on app-user-avatar at bounding box center [371, 191] width 12 height 12
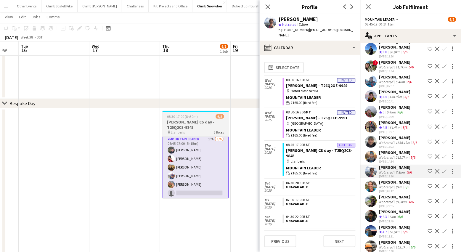
scroll to position [19, 0]
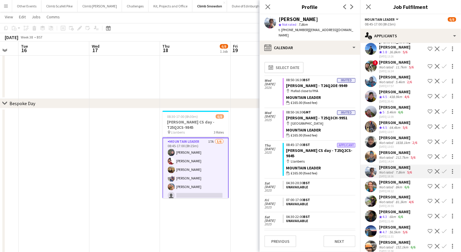
click at [376, 195] on app-user-avatar at bounding box center [371, 201] width 12 height 12
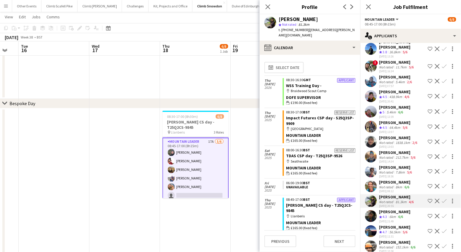
click at [342, 33] on div "[PERSON_NAME] star Not rated 81.3km t. [PHONE_NUMBER] | [EMAIL_ADDRESS][PERSON_…" at bounding box center [310, 27] width 101 height 26
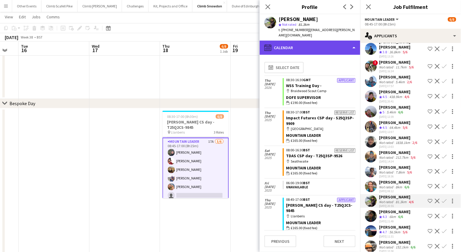
click at [340, 41] on div "calendar-full Calendar" at bounding box center [310, 48] width 101 height 14
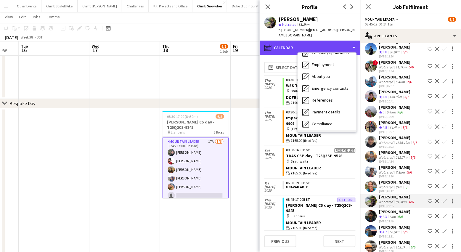
scroll to position [67, 0]
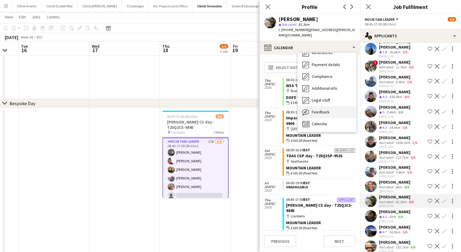
click at [329, 106] on div "Feedback Feedback" at bounding box center [327, 112] width 59 height 12
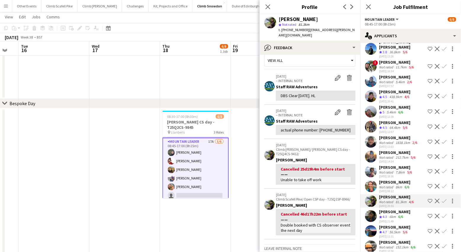
scroll to position [0, 0]
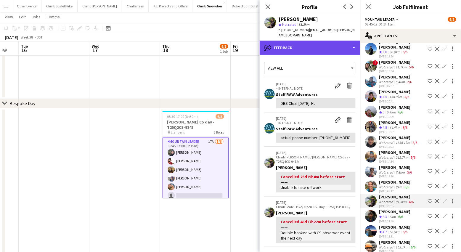
click at [332, 46] on div "bubble-pencil Feedback" at bounding box center [310, 48] width 101 height 14
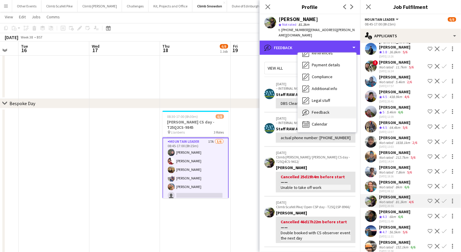
scroll to position [67, 0]
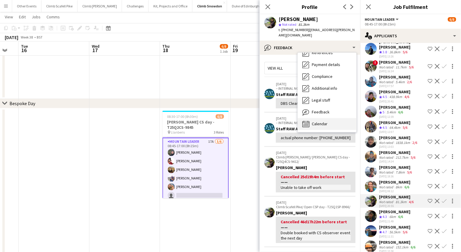
click at [332, 118] on div "Calendar Calendar" at bounding box center [327, 124] width 59 height 12
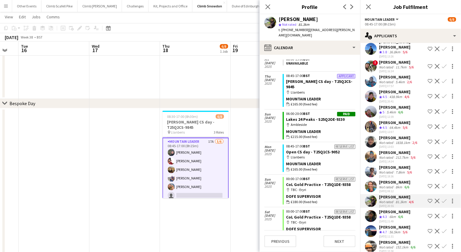
scroll to position [75, 0]
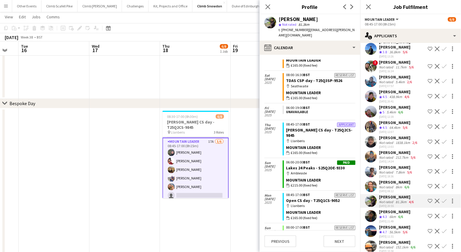
click at [266, 21] on app-user-avatar at bounding box center [271, 23] width 12 height 12
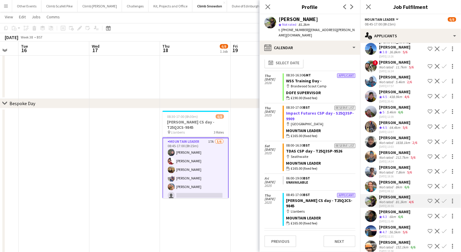
scroll to position [0, 0]
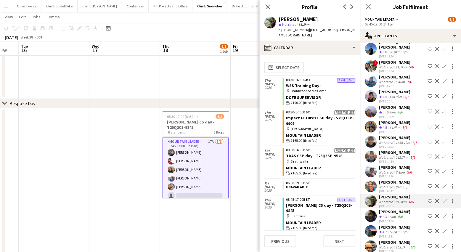
click at [375, 195] on app-user-avatar at bounding box center [371, 201] width 12 height 12
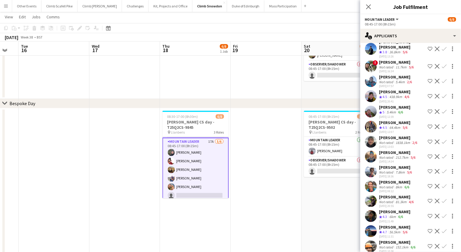
click at [374, 195] on app-user-avatar at bounding box center [371, 201] width 12 height 12
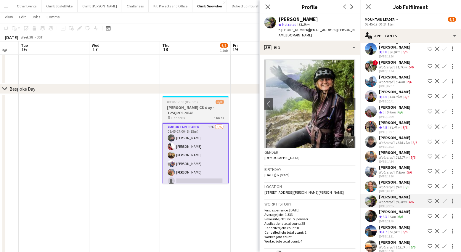
scroll to position [62, 0]
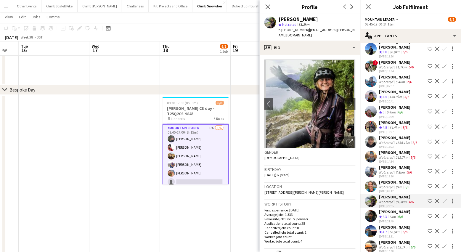
click at [372, 166] on app-user-avatar at bounding box center [371, 172] width 12 height 12
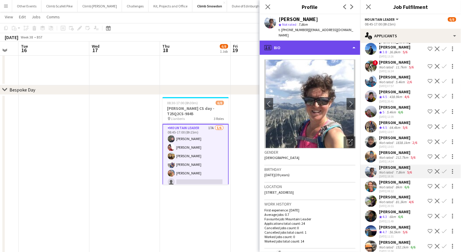
click at [328, 49] on div "profile Bio" at bounding box center [310, 48] width 101 height 14
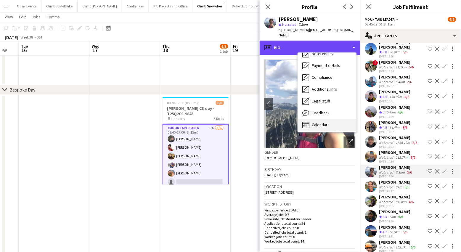
scroll to position [67, 0]
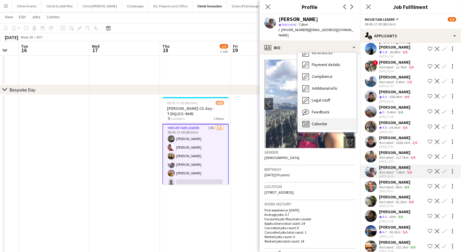
click at [331, 120] on div "Calendar Calendar" at bounding box center [327, 124] width 59 height 12
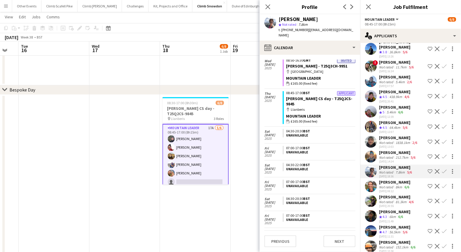
scroll to position [0, 0]
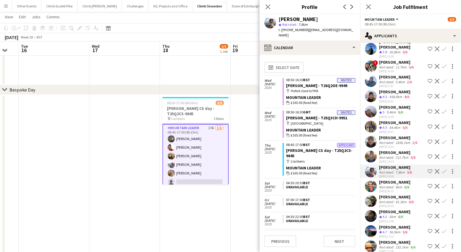
click at [442, 184] on app-icon "Confirm" at bounding box center [444, 186] width 5 height 5
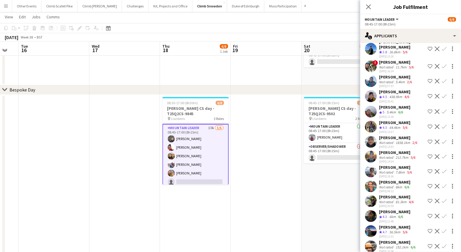
click at [442, 184] on app-icon "Confirm" at bounding box center [444, 186] width 5 height 5
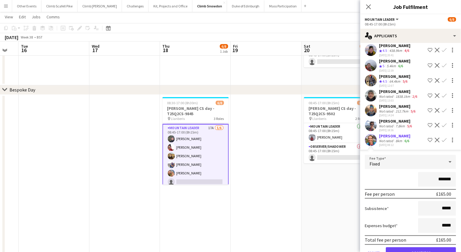
scroll to position [178, 0]
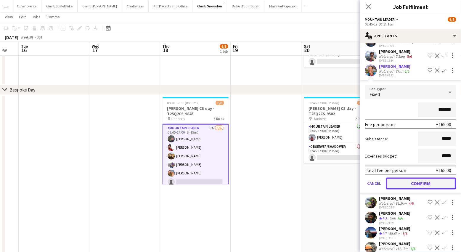
click at [425, 178] on button "Confirm" at bounding box center [421, 184] width 70 height 12
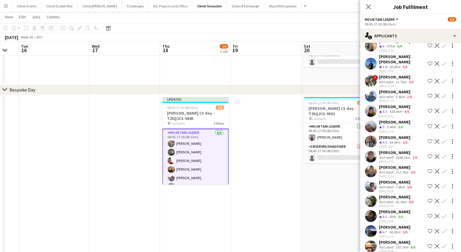
scroll to position [0, 194]
click at [247, 175] on app-date-cell at bounding box center [266, 225] width 71 height 260
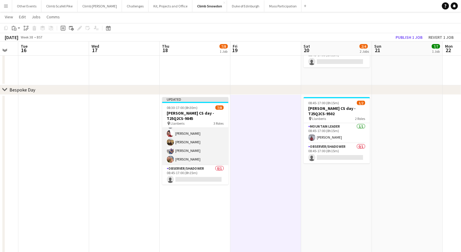
scroll to position [47, 0]
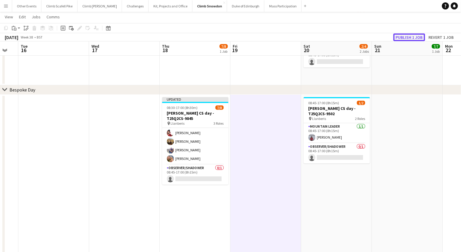
click at [406, 35] on button "Publish 1 job" at bounding box center [410, 37] width 32 height 8
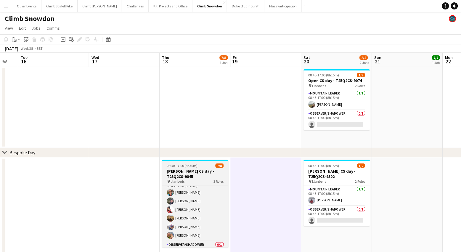
scroll to position [29, 0]
